Goal: Transaction & Acquisition: Purchase product/service

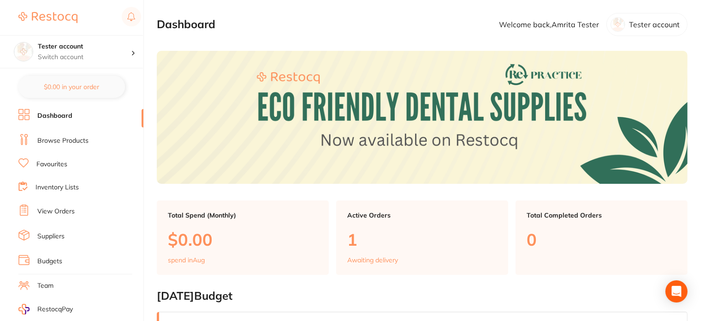
scroll to position [92, 0]
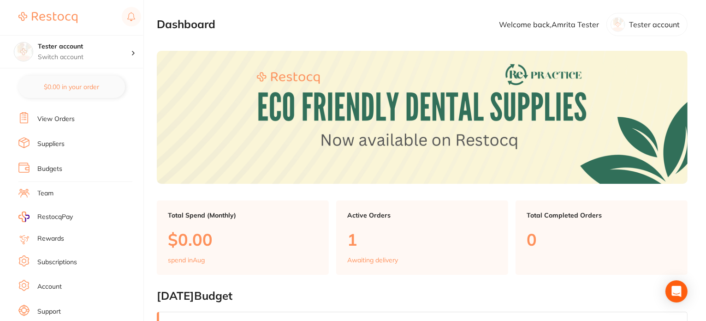
click at [61, 282] on link "Account" at bounding box center [49, 286] width 24 height 9
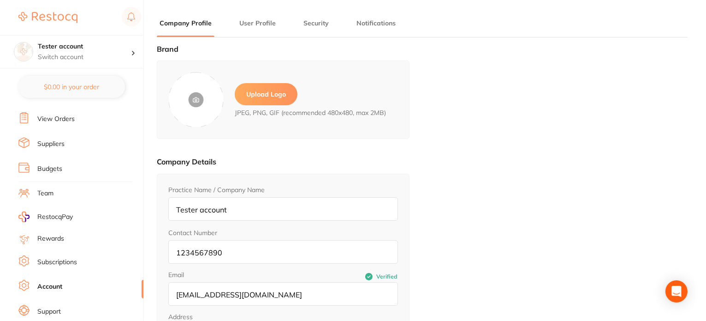
type input "Amrita"
type input "Tester"
type input "[EMAIL_ADDRESS][DOMAIN_NAME]"
click at [198, 210] on input "Tester account" at bounding box center [283, 209] width 230 height 24
click at [178, 208] on input "Tester account" at bounding box center [283, 209] width 230 height 24
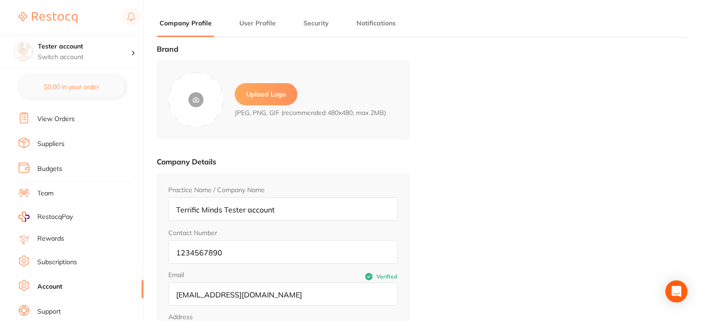
click at [250, 211] on input "Terrific Minds Tester account" at bounding box center [283, 209] width 230 height 24
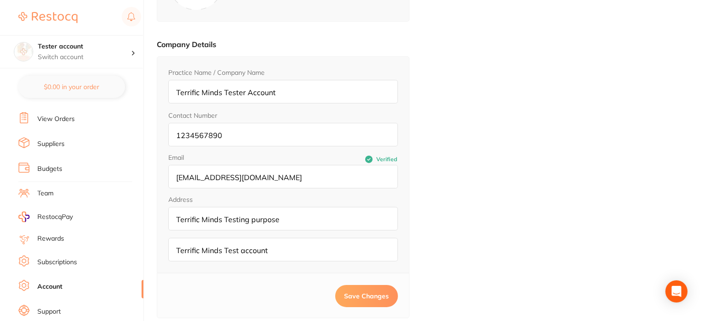
scroll to position [131, 0]
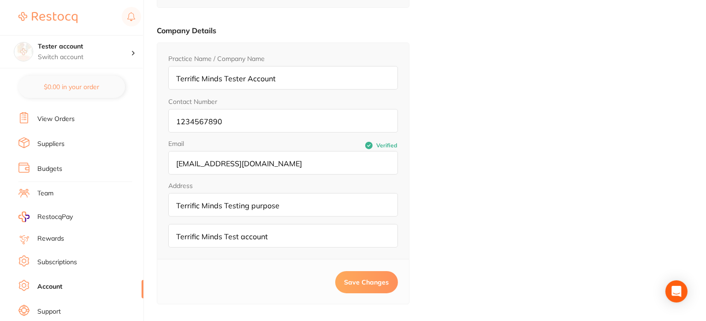
type input "Terrific Minds Tester Account"
click at [362, 278] on span "Save Changes" at bounding box center [367, 282] width 45 height 8
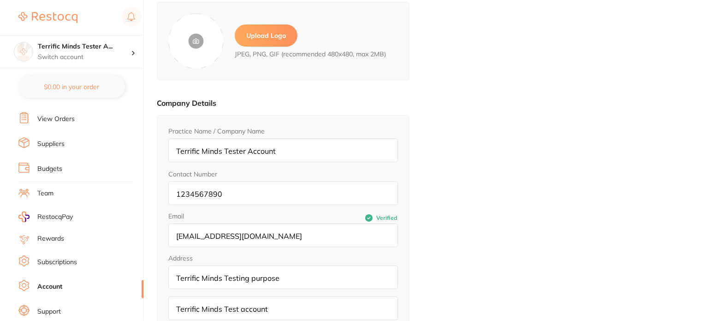
scroll to position [0, 0]
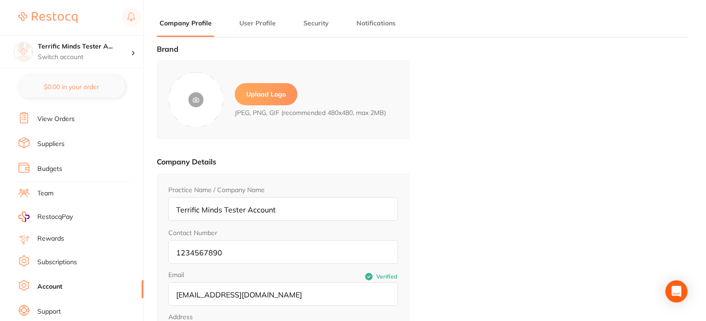
click at [65, 123] on ul "Dashboard Browse Products Favourites Inventory Lists View Orders Suppliers Budg…" at bounding box center [80, 176] width 125 height 318
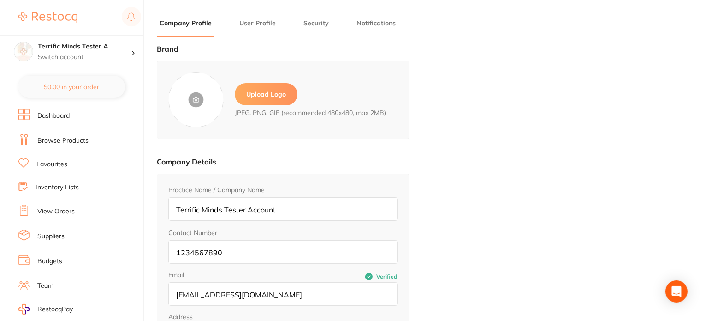
click at [59, 116] on link "Dashboard" at bounding box center [53, 115] width 32 height 9
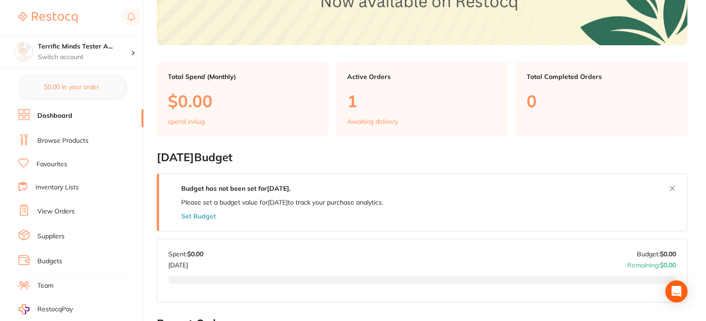
click at [68, 139] on link "Browse Products" at bounding box center [62, 140] width 51 height 9
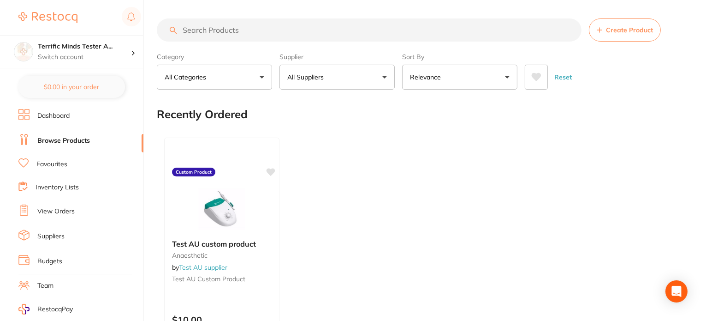
click at [324, 86] on button "All Suppliers" at bounding box center [336, 77] width 115 height 25
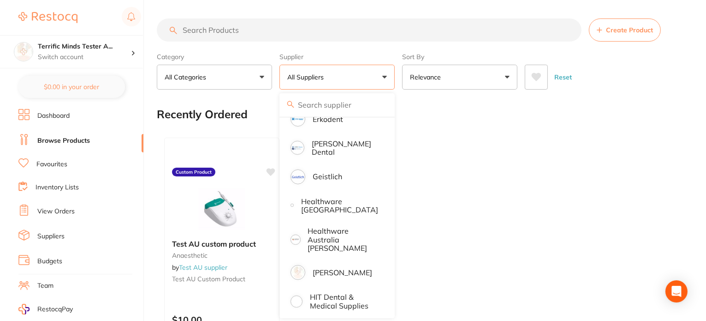
scroll to position [369, 0]
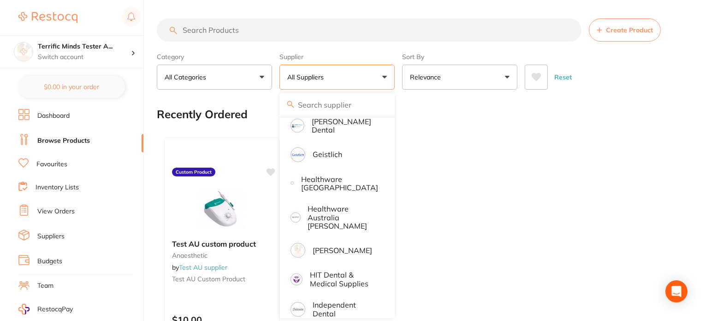
click at [58, 207] on link "View Orders" at bounding box center [55, 211] width 37 height 9
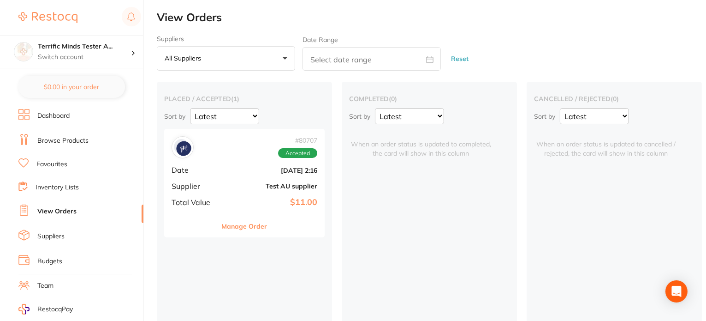
click at [63, 114] on link "Dashboard" at bounding box center [53, 115] width 32 height 9
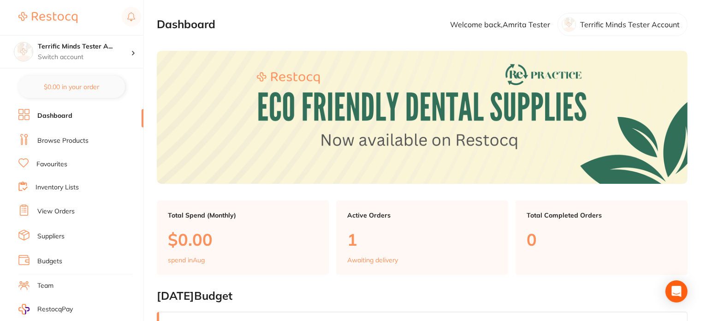
click at [82, 140] on link "Browse Products" at bounding box center [62, 140] width 51 height 9
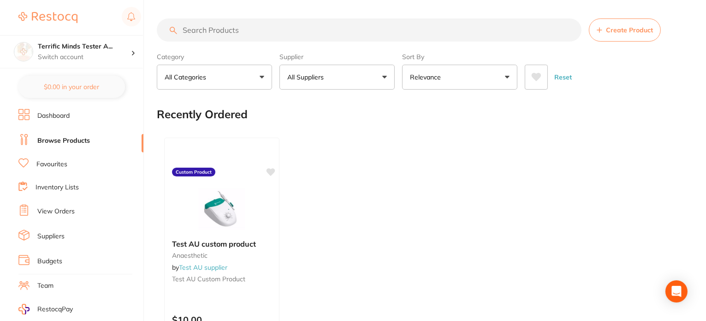
click at [335, 83] on button "All Suppliers" at bounding box center [336, 77] width 115 height 25
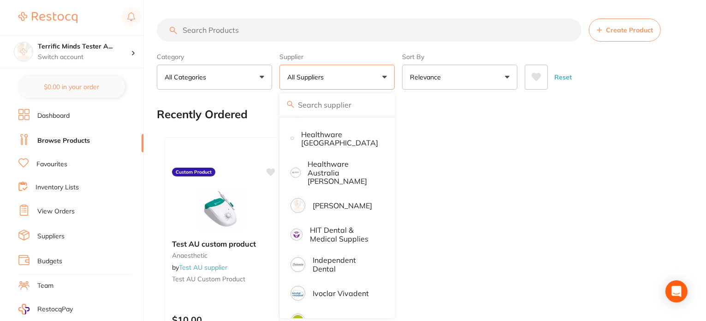
scroll to position [415, 0]
click at [352, 200] on p "[PERSON_NAME]" at bounding box center [342, 204] width 59 height 8
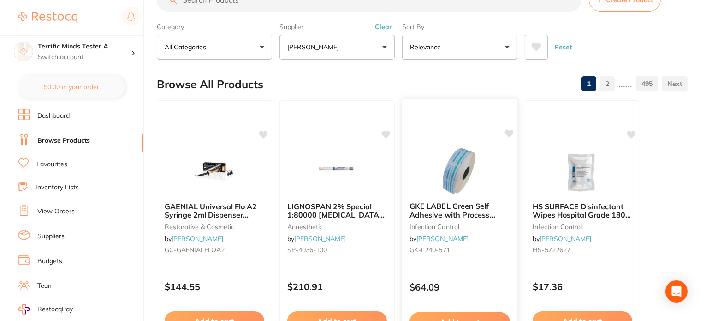
scroll to position [46, 0]
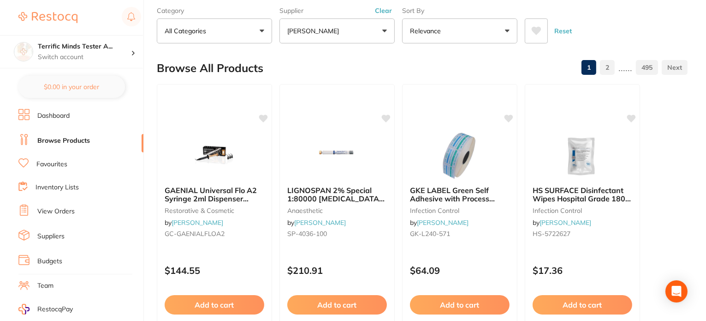
click at [449, 38] on button "Relevance" at bounding box center [459, 30] width 115 height 25
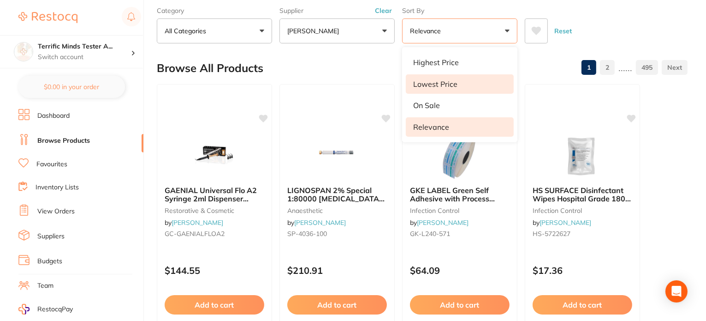
click at [461, 80] on li "Lowest Price" at bounding box center [460, 83] width 108 height 19
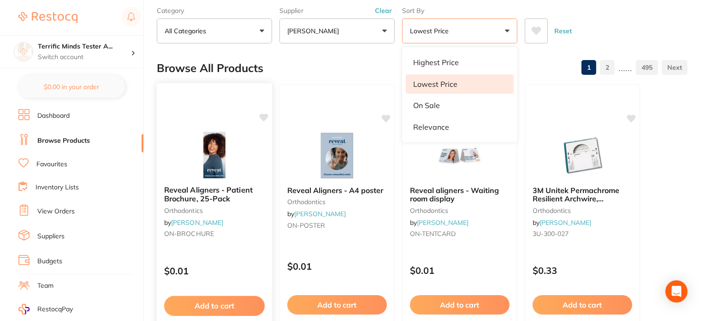
click at [224, 271] on p "$0.01" at bounding box center [214, 270] width 101 height 11
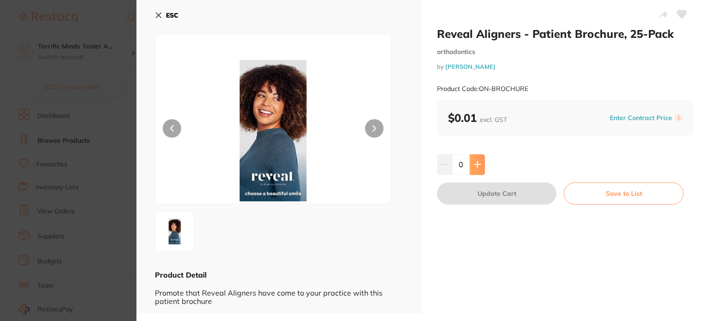
click at [481, 160] on button at bounding box center [477, 164] width 15 height 20
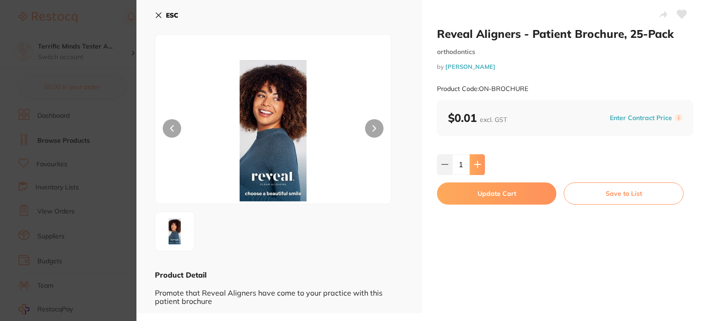
type input "1"
click at [484, 199] on button "Update Cart" at bounding box center [496, 193] width 119 height 22
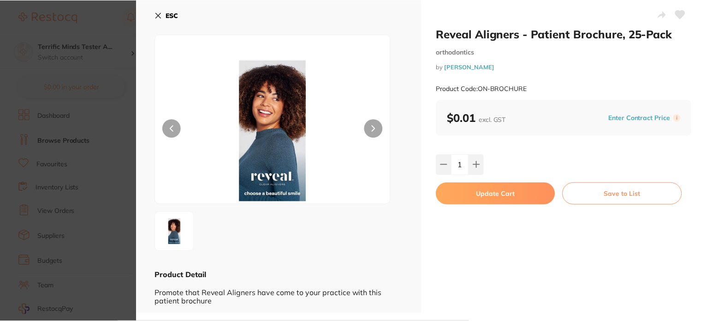
scroll to position [46, 0]
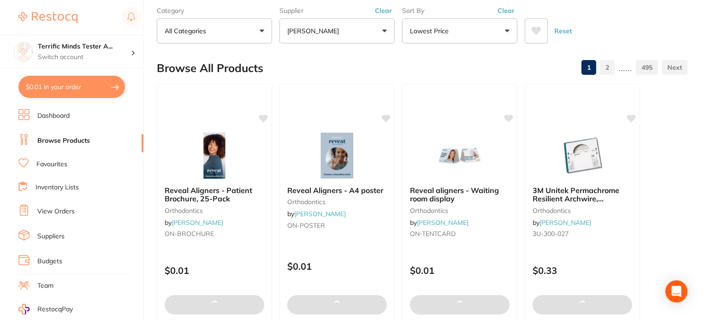
click at [57, 78] on button "$0.01 in your order" at bounding box center [71, 87] width 107 height 22
checkbox input "true"
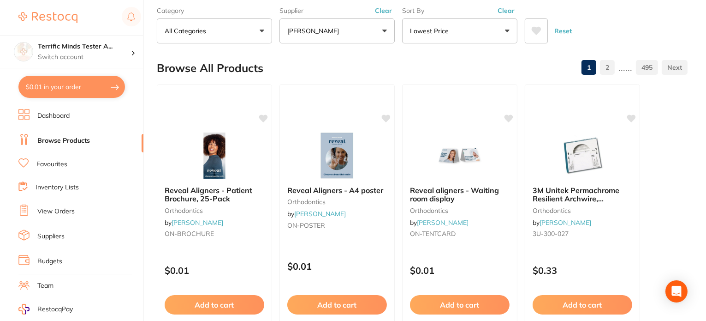
click at [92, 100] on section "Terrific Minds Tester A... Switch account Tester account $0.01 in your order Da…" at bounding box center [72, 160] width 144 height 321
click at [93, 90] on button "$0.01 in your order" at bounding box center [71, 87] width 107 height 22
checkbox input "true"
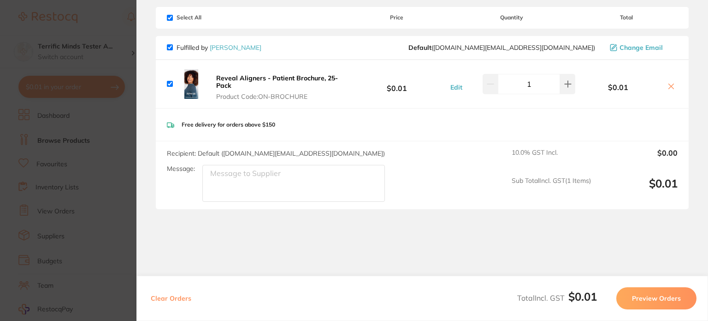
scroll to position [57, 0]
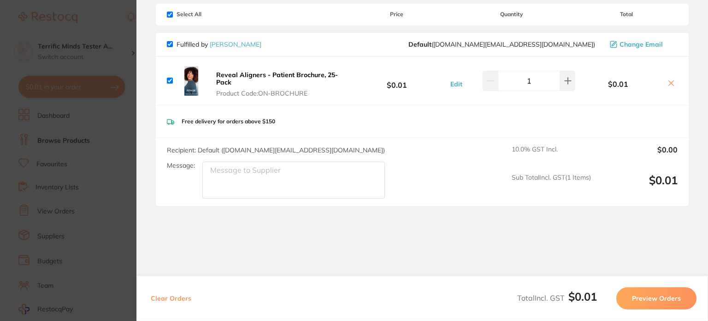
click at [635, 294] on button "Preview Orders" at bounding box center [657, 298] width 80 height 22
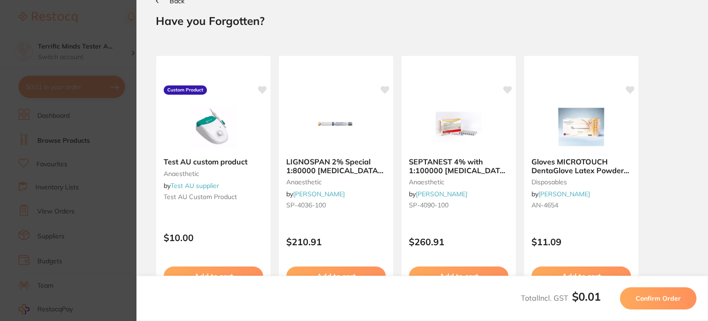
scroll to position [0, 0]
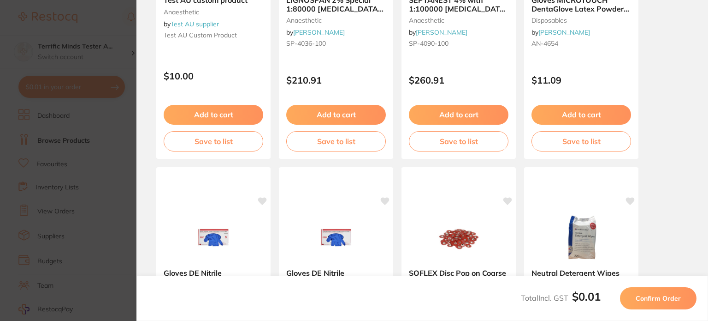
click at [642, 302] on span "Confirm Order" at bounding box center [658, 298] width 45 height 8
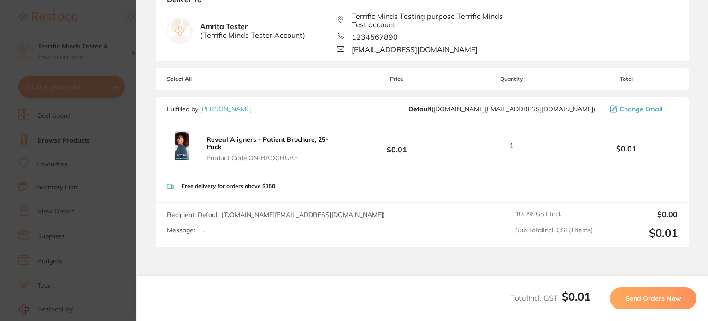
scroll to position [92, 0]
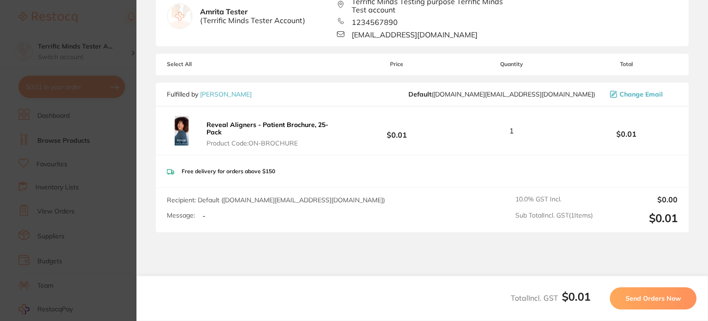
click at [619, 296] on button "Send Orders Now" at bounding box center [653, 298] width 87 height 22
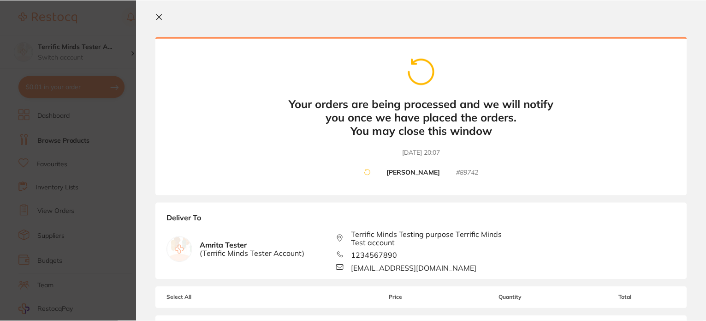
scroll to position [0, 0]
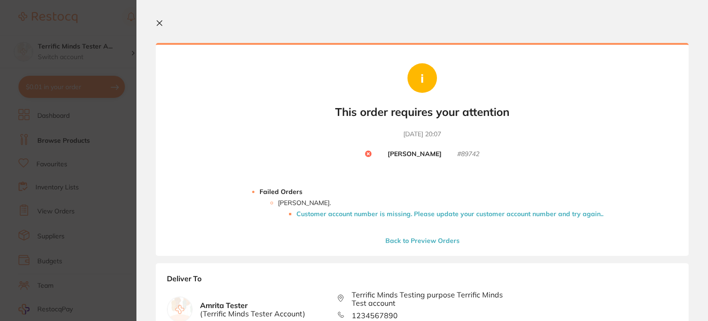
click at [391, 214] on li "Customer account number is missing. Please update your customer account number …" at bounding box center [450, 213] width 307 height 7
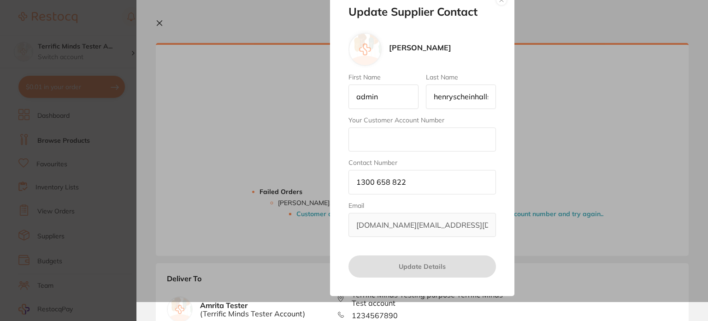
click at [390, 147] on input "Your Customer Account Number" at bounding box center [423, 139] width 148 height 24
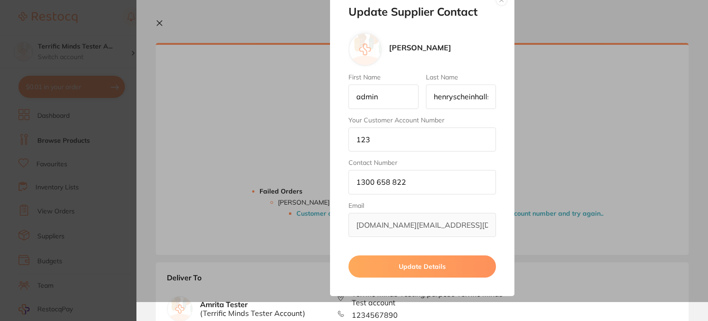
type input "123"
click at [381, 262] on button "Update Details" at bounding box center [423, 266] width 148 height 22
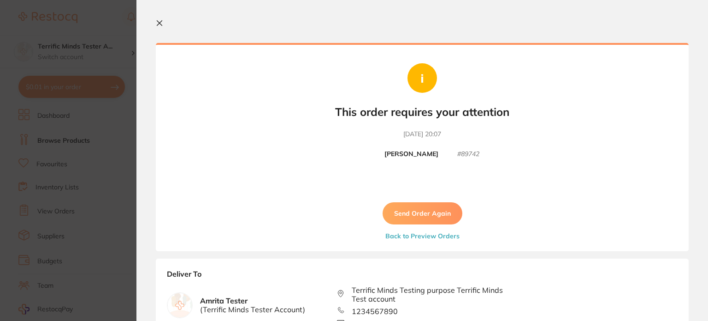
click at [419, 213] on button "Send Order Again" at bounding box center [423, 213] width 80 height 22
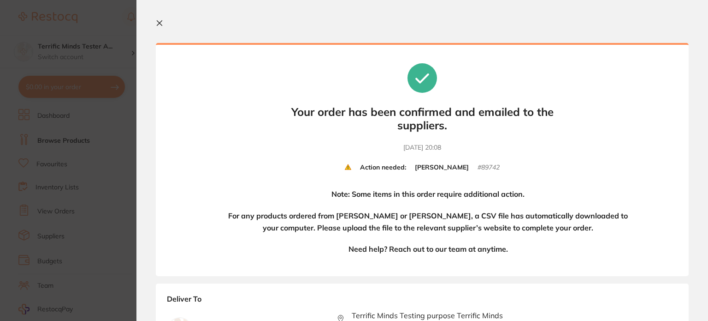
click at [157, 24] on icon at bounding box center [159, 23] width 5 height 5
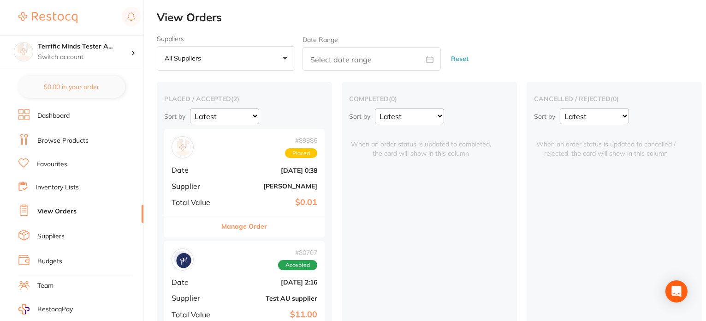
click at [241, 173] on div "# 89886 Placed Date Aug 12 2025, 0:38 Supplier Henry Schein Halas Total Value $…" at bounding box center [244, 171] width 160 height 85
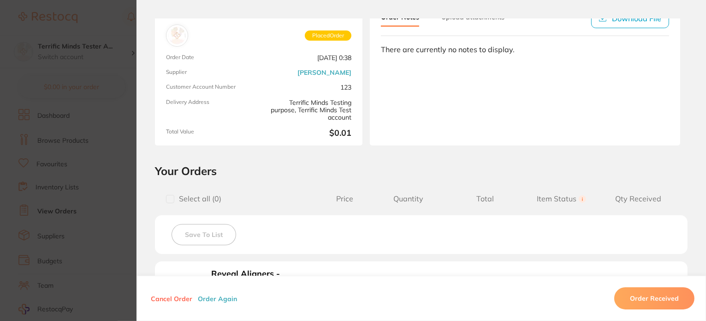
scroll to position [138, 0]
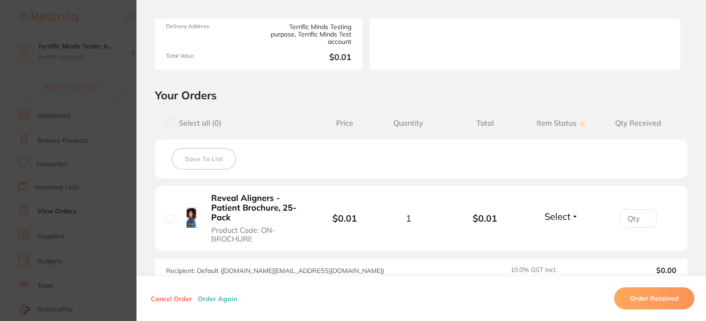
click at [77, 175] on section "Order ID: Restocq- 89886 Order Information Placed Order Order Date Aug 12 2025,…" at bounding box center [353, 160] width 706 height 321
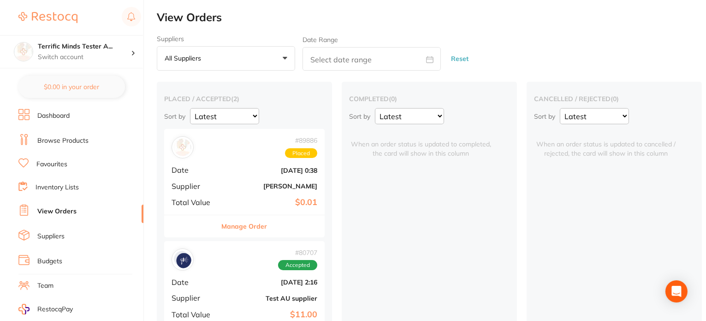
click at [68, 115] on link "Dashboard" at bounding box center [53, 115] width 32 height 9
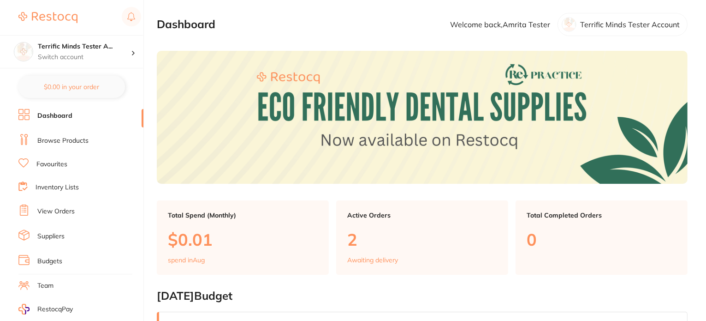
click at [63, 143] on link "Browse Products" at bounding box center [62, 140] width 51 height 9
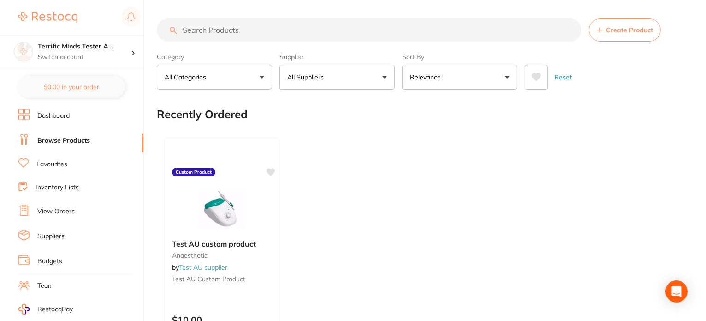
click at [312, 74] on p "All Suppliers" at bounding box center [307, 76] width 40 height 9
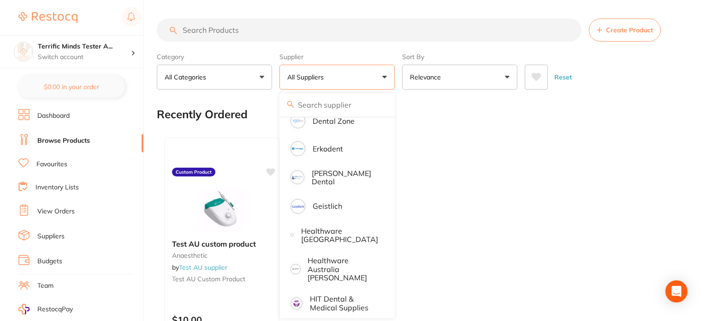
scroll to position [323, 0]
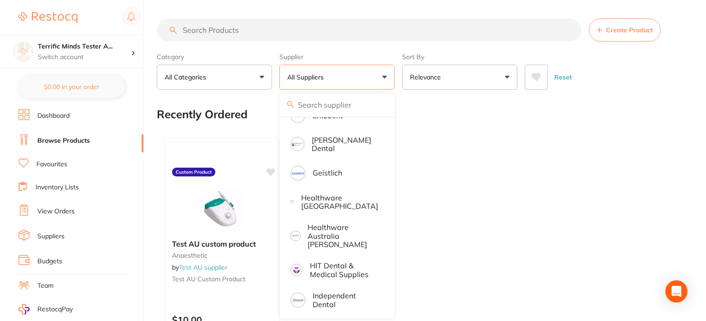
click at [400, 103] on div "Recently Ordered" at bounding box center [422, 114] width 531 height 31
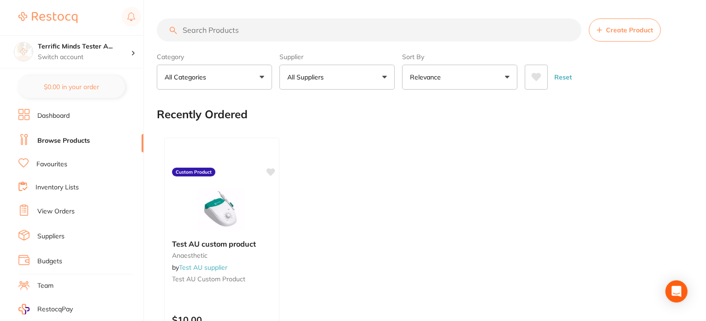
click at [55, 210] on link "View Orders" at bounding box center [55, 211] width 37 height 9
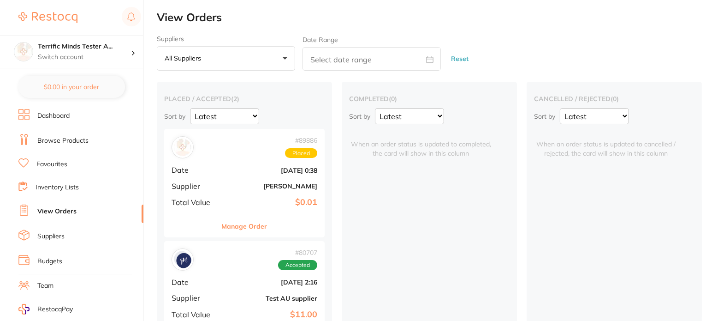
click at [210, 174] on span "Date" at bounding box center [195, 170] width 46 height 8
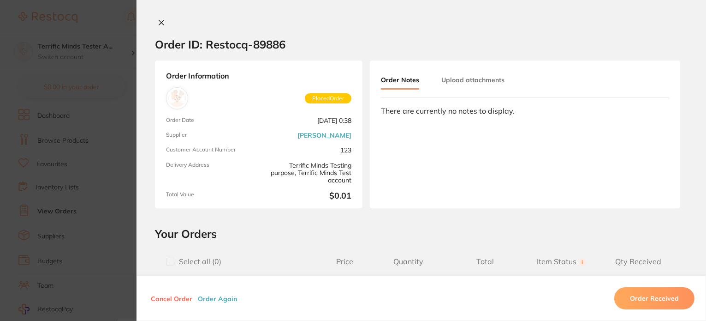
click at [208, 298] on button "Order Again" at bounding box center [217, 298] width 45 height 8
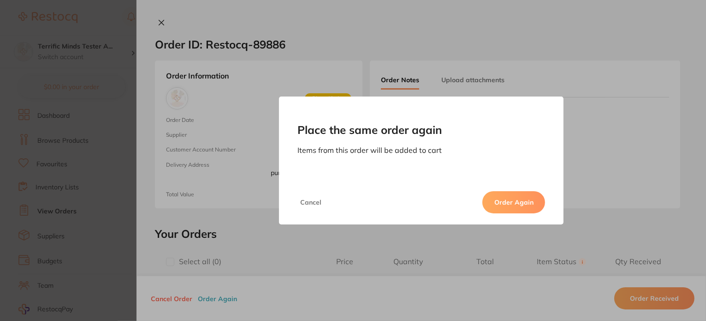
click at [523, 205] on button "Order Again" at bounding box center [513, 202] width 63 height 22
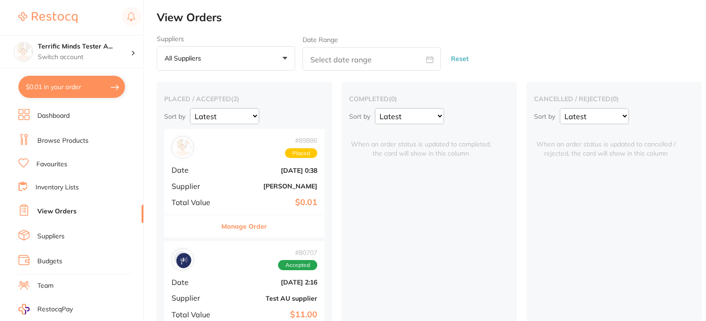
checkbox input "true"
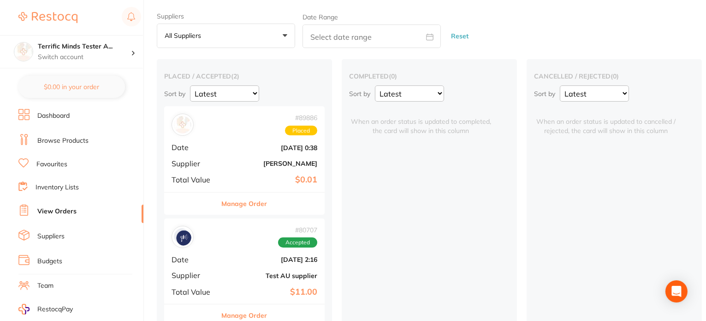
scroll to position [43, 0]
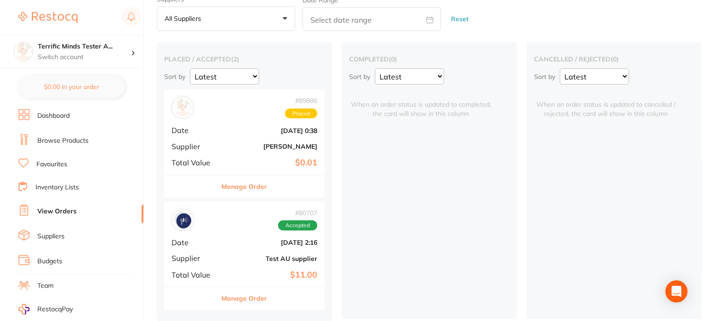
click at [65, 115] on link "Dashboard" at bounding box center [53, 115] width 32 height 9
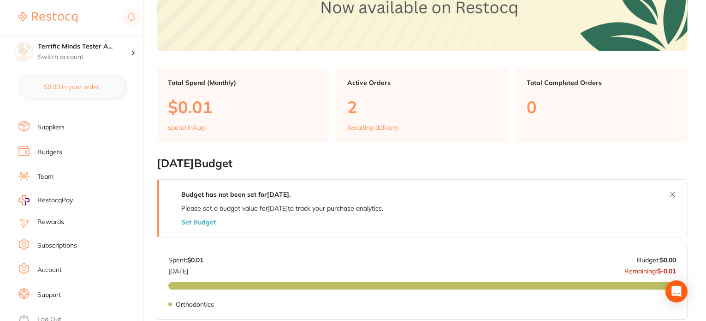
scroll to position [184, 0]
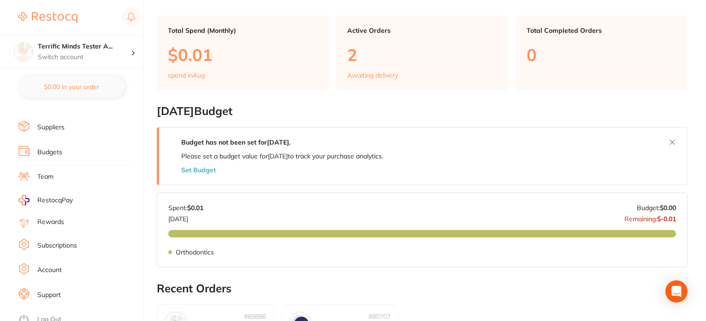
click at [46, 315] on link "Log Out" at bounding box center [49, 319] width 24 height 9
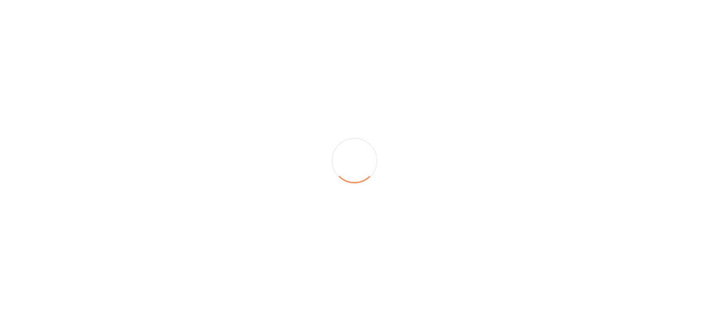
scroll to position [0, 0]
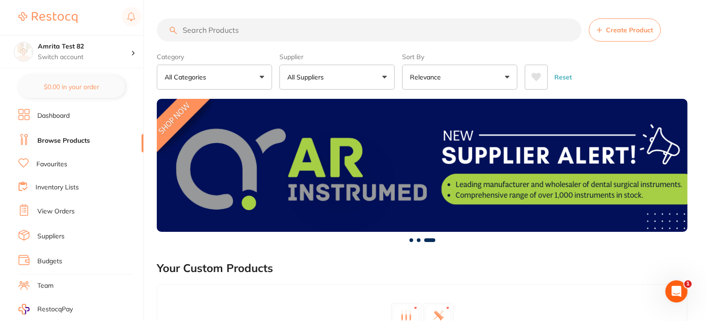
click at [327, 86] on button "All Suppliers" at bounding box center [336, 77] width 115 height 25
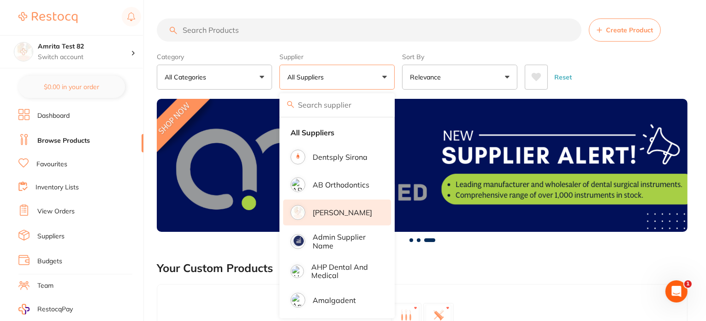
click at [351, 212] on p "[PERSON_NAME]" at bounding box center [342, 212] width 59 height 8
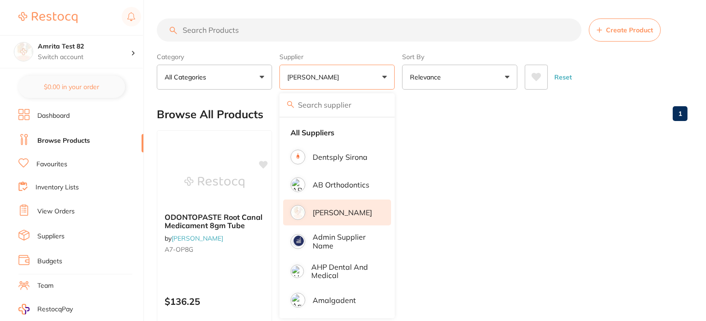
click at [351, 214] on p "[PERSON_NAME]" at bounding box center [342, 212] width 59 height 8
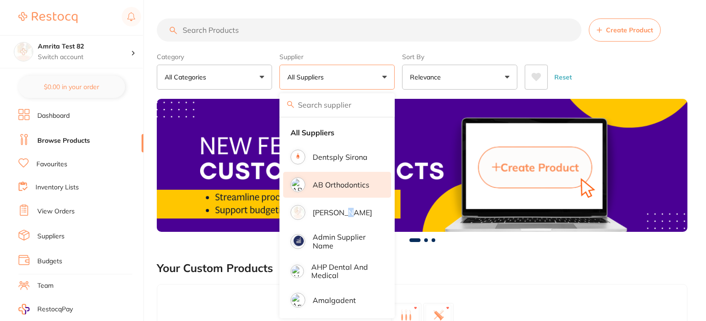
click at [345, 185] on p "AB Orthodontics" at bounding box center [341, 184] width 57 height 8
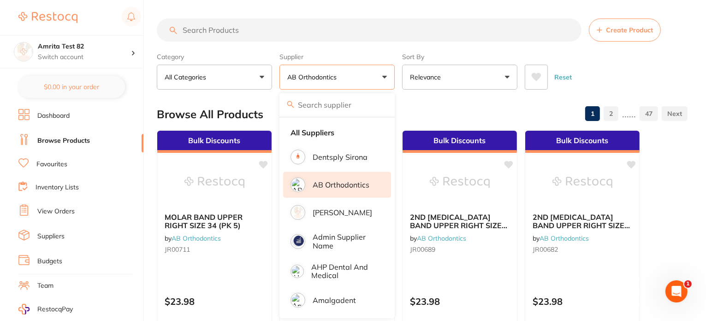
click at [356, 181] on p "AB Orthodontics" at bounding box center [341, 184] width 57 height 8
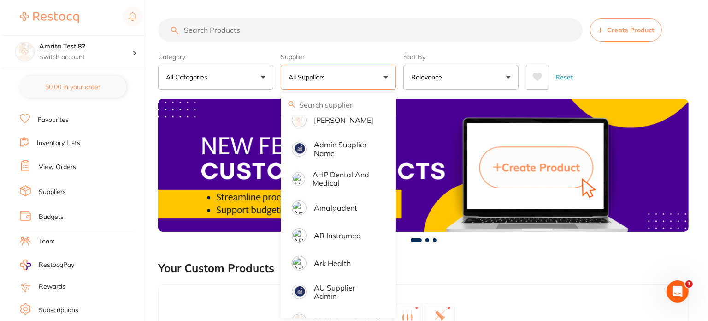
scroll to position [109, 0]
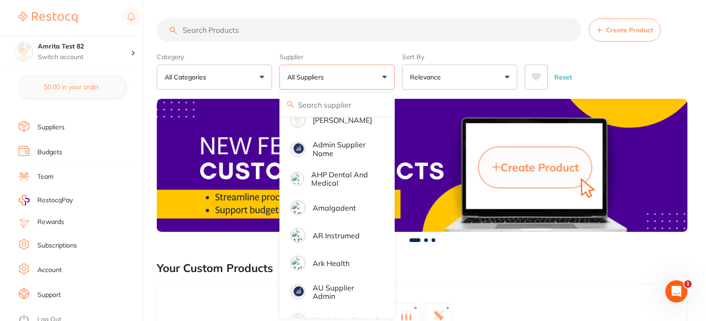
click at [60, 312] on li "Log Out" at bounding box center [79, 319] width 122 height 14
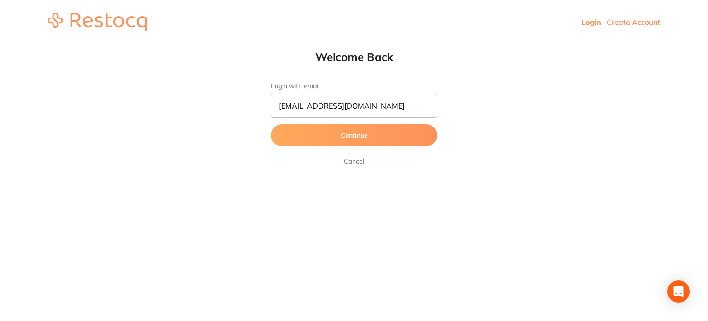
click at [303, 110] on input "[EMAIL_ADDRESS][DOMAIN_NAME]" at bounding box center [354, 106] width 166 height 24
type input "amrita+68@terrificminds.com"
click at [271, 124] on button "Continue" at bounding box center [354, 135] width 166 height 22
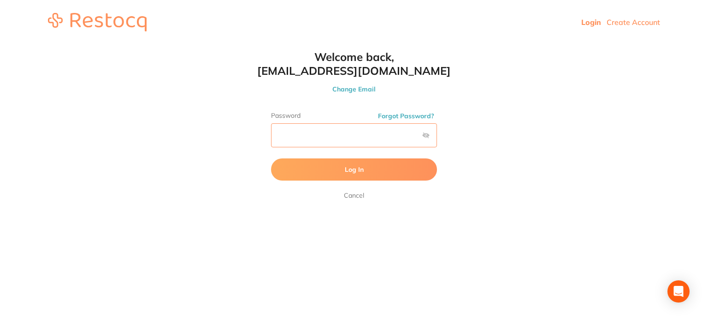
click at [271, 158] on button "Log In" at bounding box center [354, 169] width 166 height 22
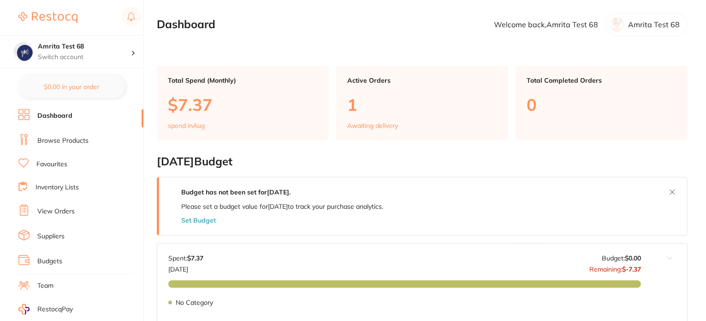
drag, startPoint x: 72, startPoint y: 149, endPoint x: 73, endPoint y: 134, distance: 15.2
click at [73, 134] on li "Browse Products" at bounding box center [80, 141] width 125 height 14
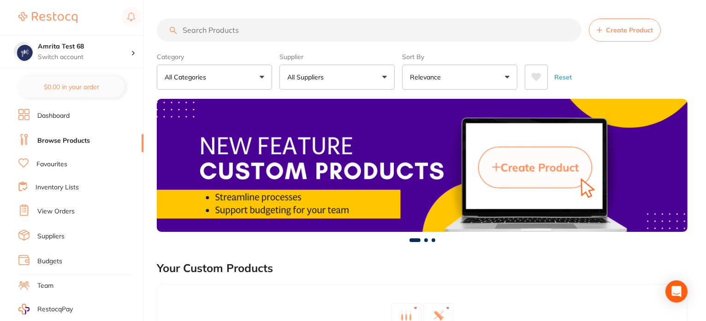
click at [294, 75] on p "All Suppliers" at bounding box center [307, 76] width 40 height 9
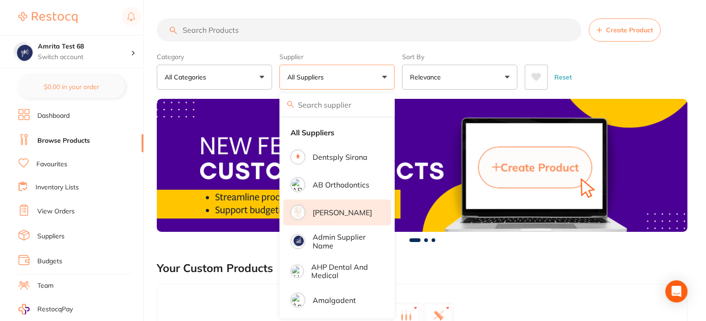
click at [350, 208] on p "[PERSON_NAME]" at bounding box center [342, 212] width 59 height 8
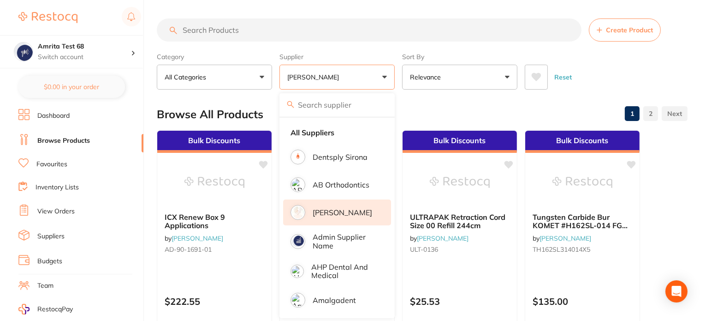
click at [400, 73] on div "Category All Categories All Categories preventative Clear Category false All Ca…" at bounding box center [422, 69] width 531 height 41
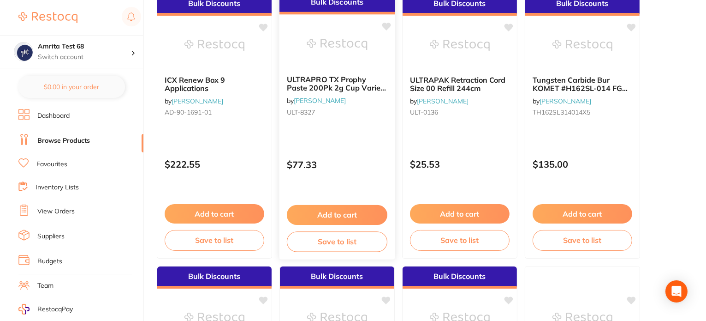
scroll to position [138, 0]
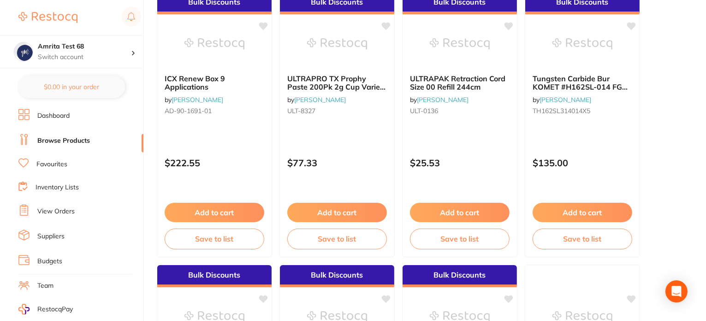
click at [346, 214] on button "Add to cart" at bounding box center [337, 211] width 100 height 19
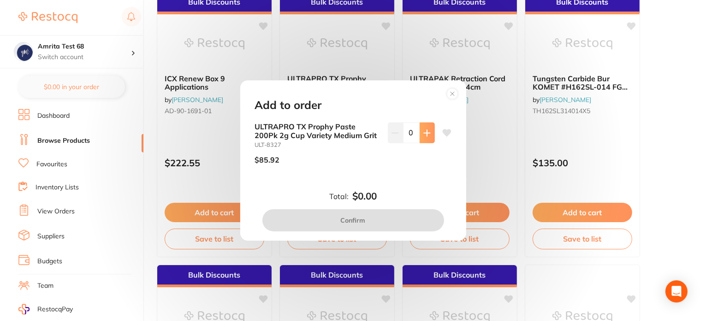
click at [424, 138] on button at bounding box center [427, 132] width 15 height 20
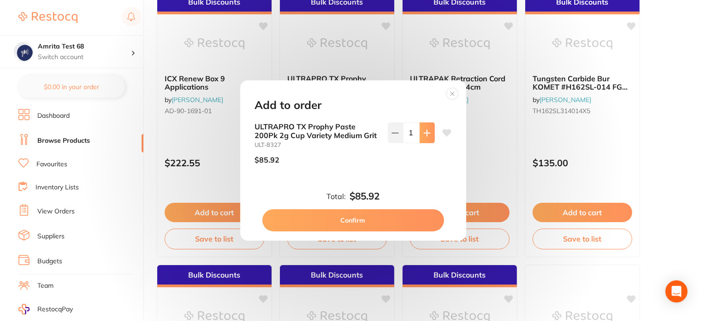
click at [424, 138] on button at bounding box center [427, 132] width 15 height 20
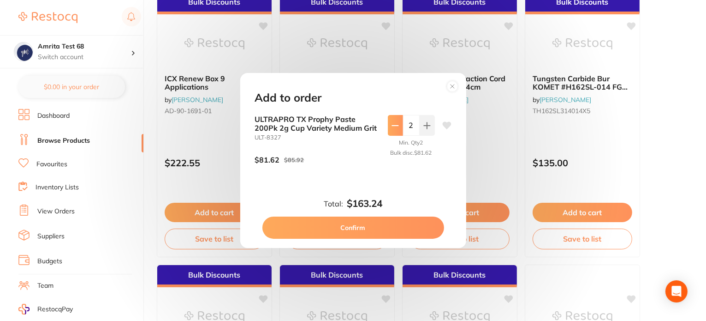
click at [395, 130] on button at bounding box center [395, 125] width 15 height 20
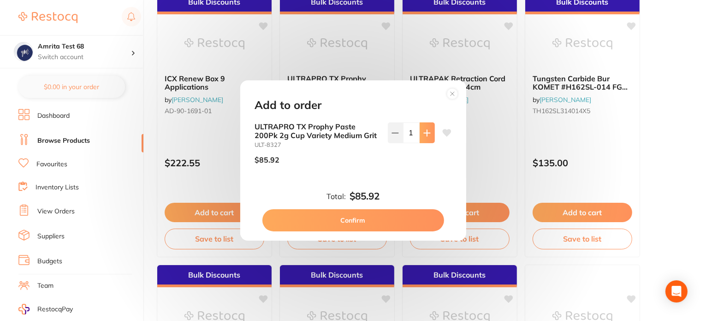
click at [428, 132] on icon at bounding box center [427, 133] width 6 height 6
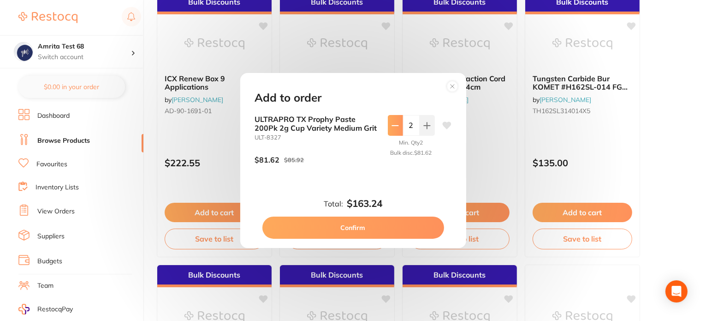
click at [394, 124] on icon at bounding box center [395, 125] width 7 height 7
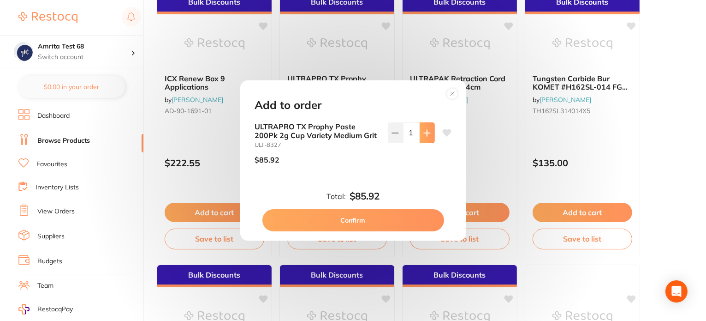
click at [427, 125] on button at bounding box center [427, 132] width 15 height 20
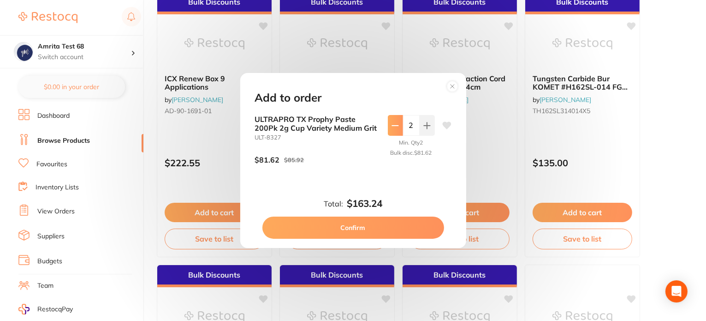
click at [397, 127] on button at bounding box center [395, 125] width 15 height 20
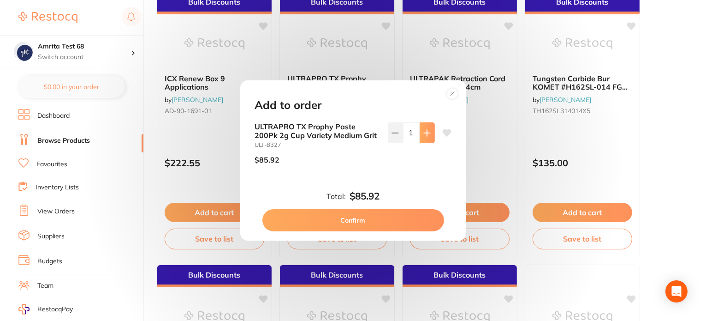
click at [426, 130] on icon at bounding box center [426, 132] width 7 height 7
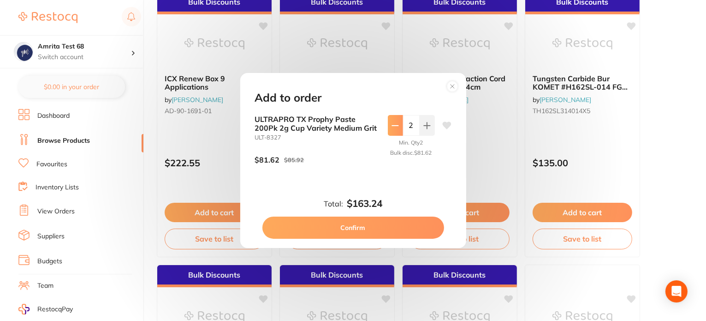
click at [392, 130] on button at bounding box center [395, 125] width 15 height 20
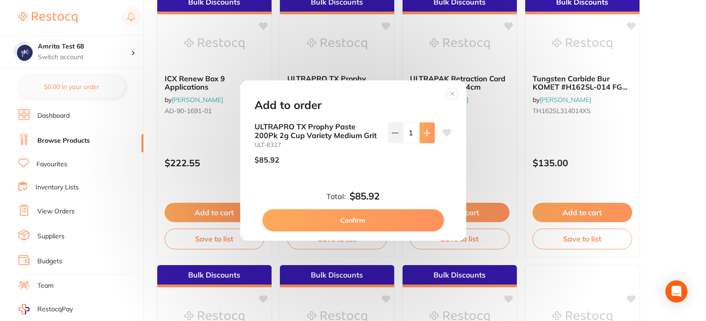
click at [424, 132] on icon at bounding box center [427, 133] width 6 height 6
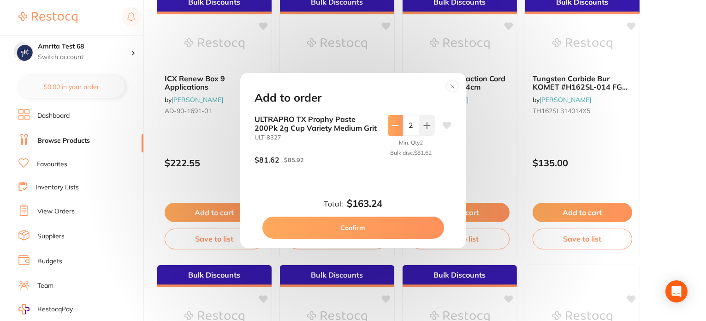
click at [394, 134] on button at bounding box center [395, 125] width 15 height 20
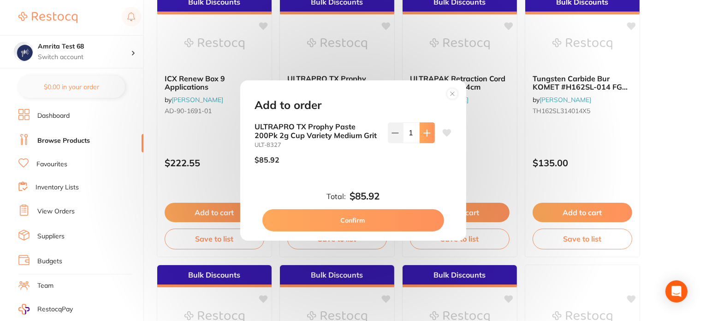
click at [428, 133] on icon at bounding box center [426, 132] width 7 height 7
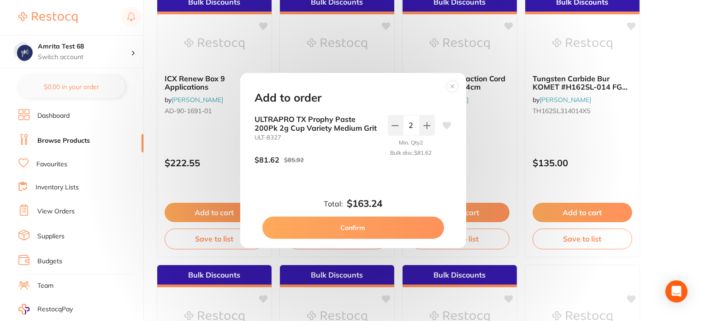
click at [385, 128] on div "ULTRAPRO TX Prophy Paste 200Pk 2g Cup Variety Medium Grit ULT-8327 $81.62 $85.9…" at bounding box center [353, 147] width 196 height 64
click at [392, 128] on icon at bounding box center [395, 125] width 7 height 7
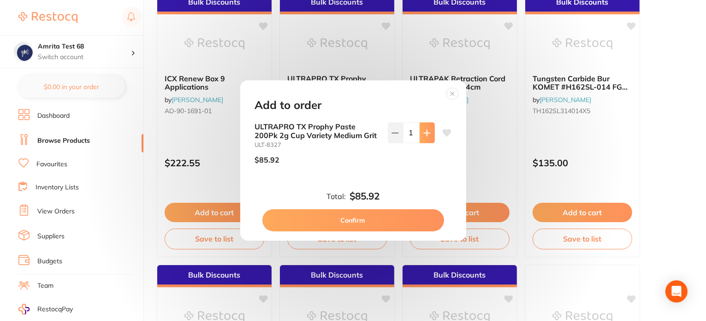
click at [423, 134] on icon at bounding box center [426, 132] width 7 height 7
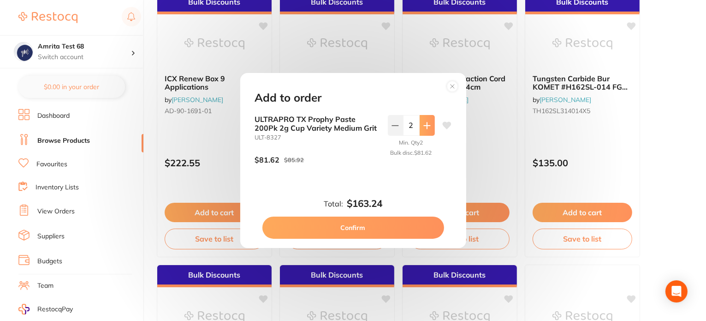
click at [422, 134] on button at bounding box center [427, 125] width 15 height 20
click at [425, 132] on button at bounding box center [427, 125] width 15 height 20
click at [390, 133] on button at bounding box center [395, 125] width 15 height 20
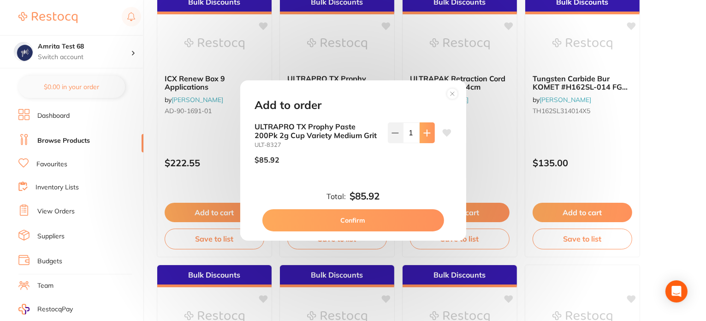
click at [420, 137] on button at bounding box center [427, 132] width 15 height 20
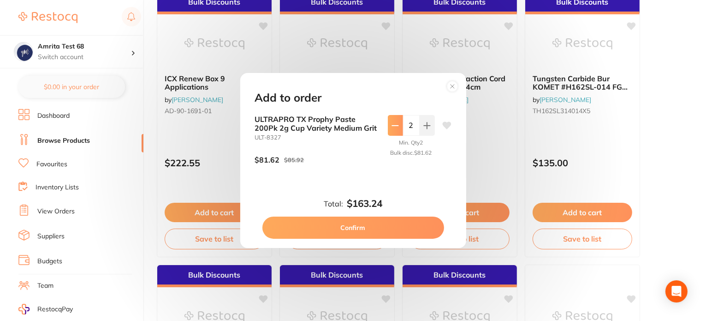
click at [393, 118] on button at bounding box center [395, 125] width 15 height 20
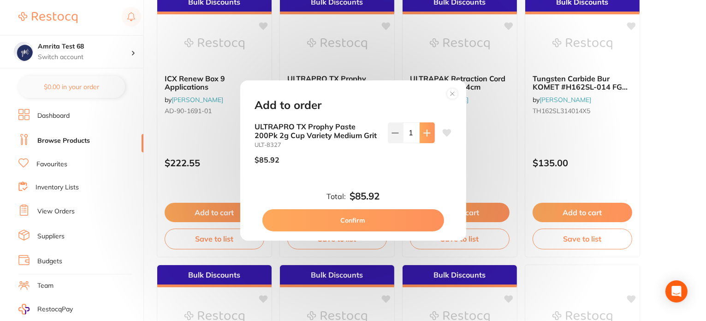
click at [425, 131] on icon at bounding box center [426, 132] width 7 height 7
type input "2"
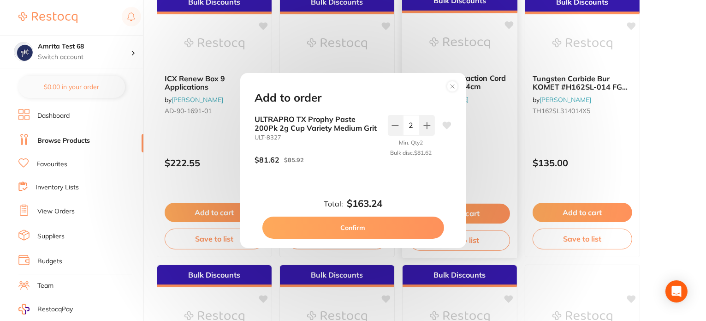
click at [454, 86] on circle at bounding box center [452, 86] width 11 height 11
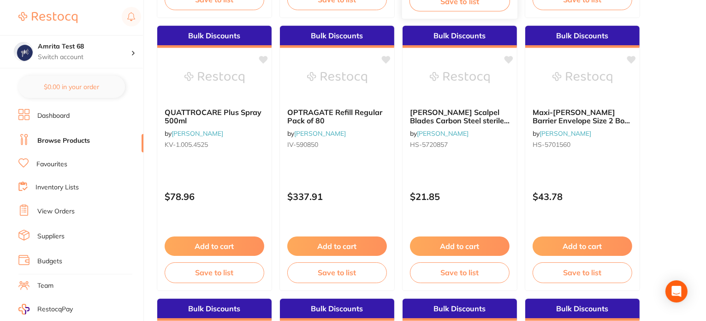
scroll to position [692, 0]
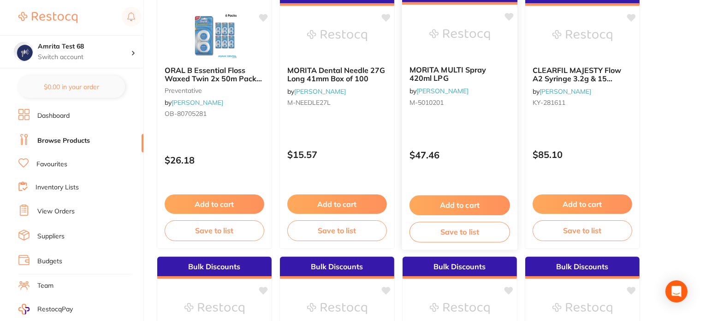
click at [464, 202] on button "Add to cart" at bounding box center [460, 205] width 101 height 20
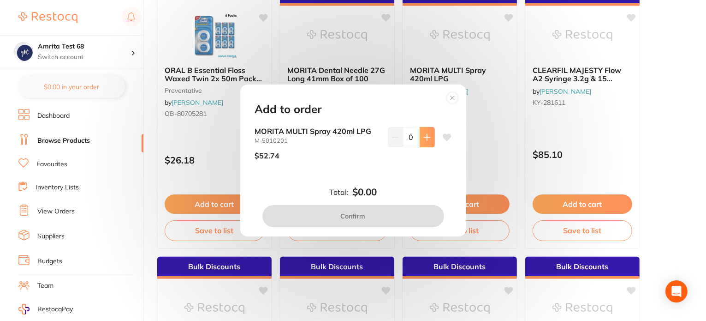
click at [428, 141] on button at bounding box center [427, 137] width 15 height 20
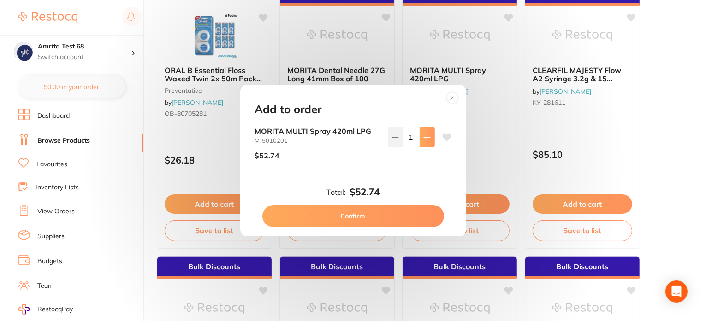
click at [428, 141] on button at bounding box center [427, 137] width 15 height 20
type input "2"
